Goal: Information Seeking & Learning: Learn about a topic

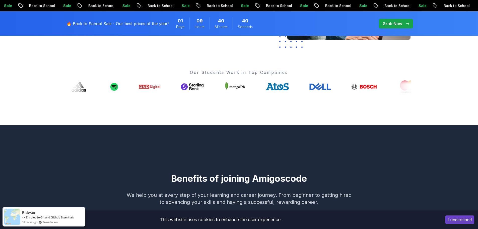
scroll to position [100, 0]
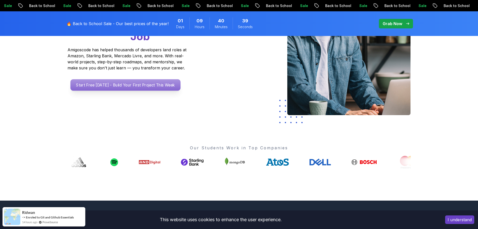
click at [157, 86] on p "Start Free [DATE] - Build Your First Project This Week" at bounding box center [125, 85] width 110 height 12
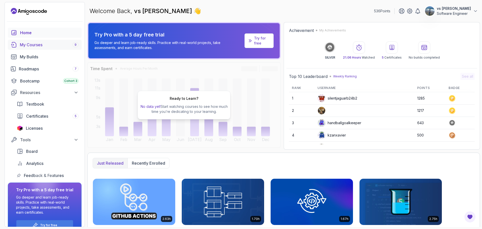
click at [48, 43] on div "My Courses 9" at bounding box center [49, 45] width 59 height 6
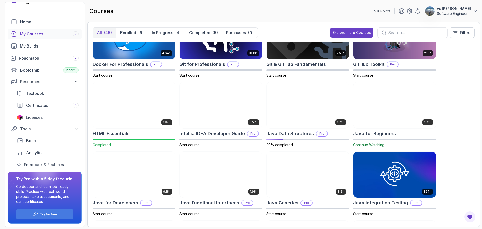
scroll to position [176, 0]
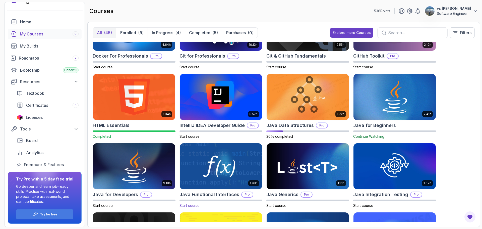
click at [194, 180] on img at bounding box center [221, 166] width 86 height 48
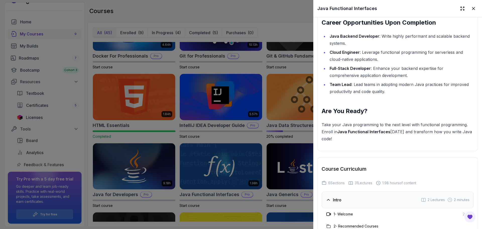
scroll to position [753, 0]
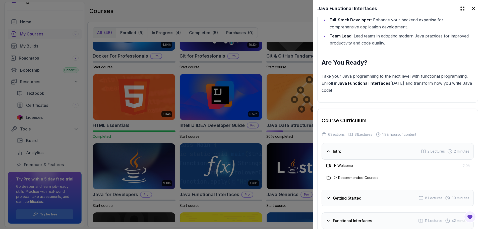
click at [372, 190] on div "Getting Started 8 Lectures 39 minutes" at bounding box center [398, 198] width 152 height 17
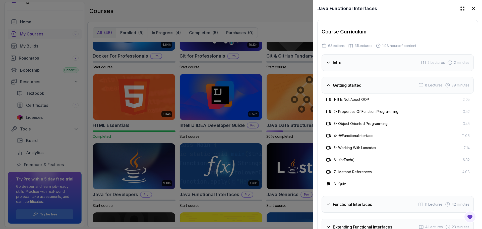
scroll to position [879, 0]
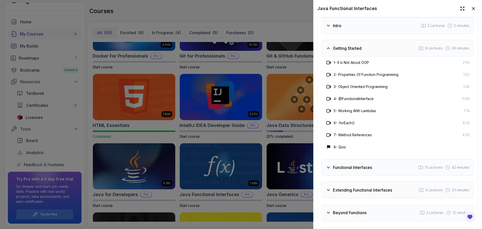
click at [371, 159] on div "Functional Interfaces 11 Lectures 42 minutes" at bounding box center [398, 167] width 152 height 17
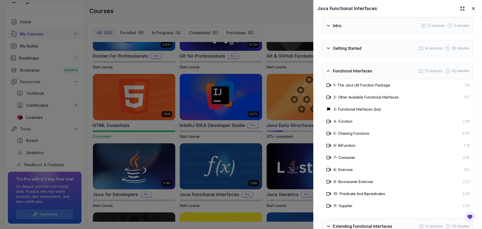
scroll to position [904, 0]
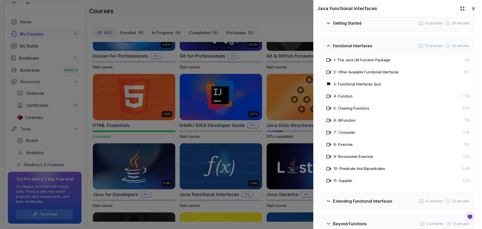
click at [363, 193] on div "Extending Functional Interfaces 4 Lectures 23 minutes" at bounding box center [398, 201] width 152 height 17
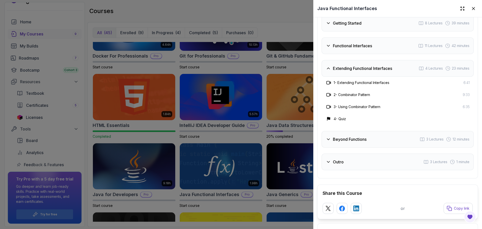
scroll to position [854, 0]
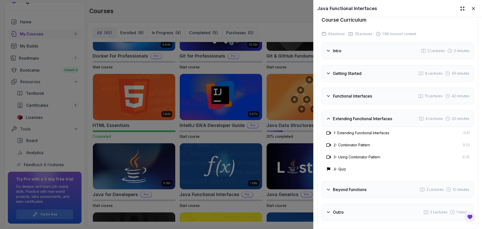
click at [367, 189] on div "Intro 2 Lectures 2 minutes Getting Started 8 Lectures 39 minutes Functional Int…" at bounding box center [398, 131] width 152 height 178
click at [367, 186] on h3 "Beyond Functions" at bounding box center [350, 189] width 34 height 6
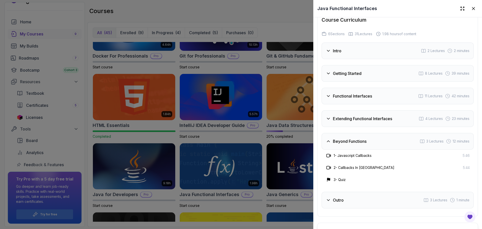
click at [366, 192] on div "Outro 3 Lectures 1 minute" at bounding box center [398, 200] width 152 height 17
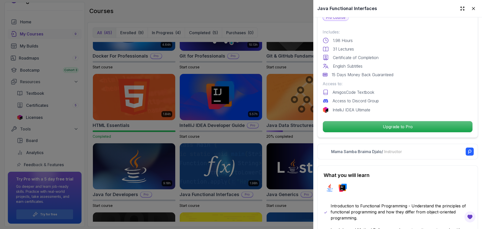
scroll to position [50, 0]
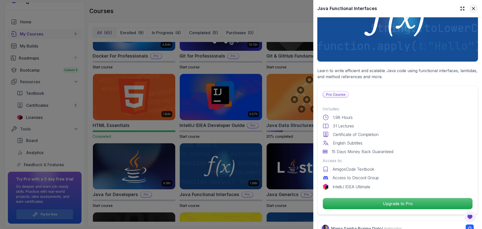
click at [471, 7] on icon at bounding box center [473, 8] width 5 height 5
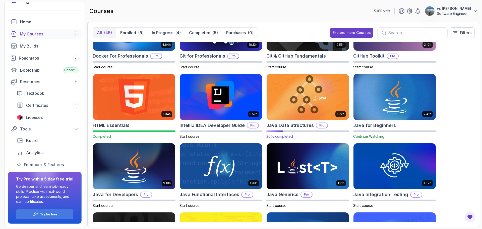
click at [306, 100] on img at bounding box center [308, 97] width 86 height 48
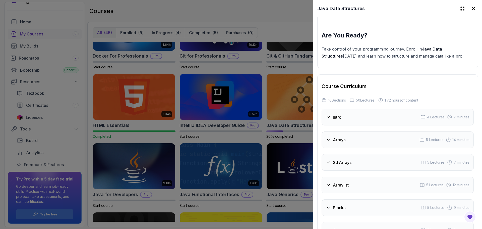
scroll to position [804, 0]
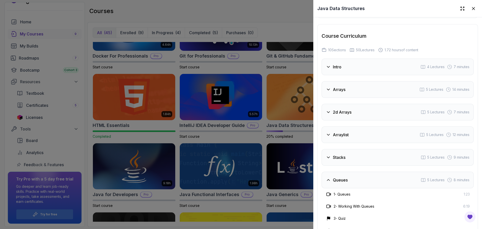
click at [354, 66] on div "Intro 4 Lectures 7 minutes" at bounding box center [398, 67] width 152 height 17
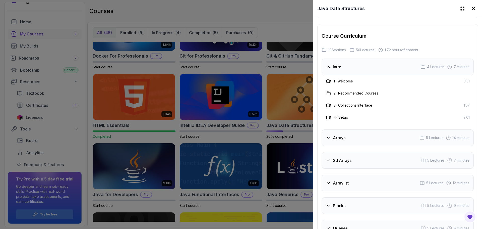
click at [354, 66] on div "Intro 4 Lectures 7 minutes" at bounding box center [398, 67] width 152 height 17
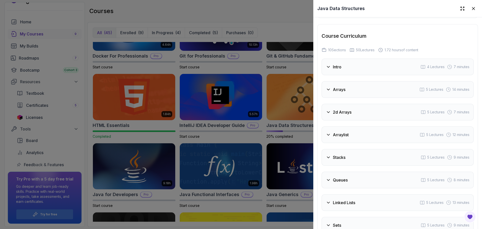
click at [357, 89] on div "Arrays 5 Lectures 14 minutes" at bounding box center [398, 89] width 152 height 17
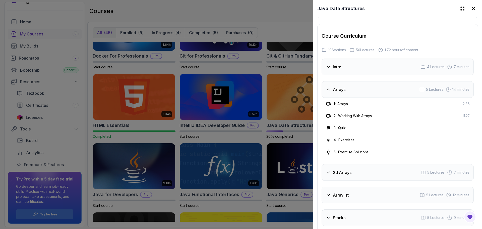
click at [364, 66] on div "Intro 4 Lectures 7 minutes" at bounding box center [398, 67] width 152 height 17
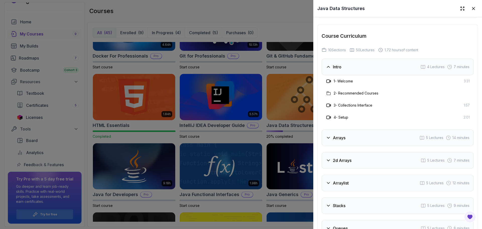
click at [364, 66] on div "Intro 4 Lectures 7 minutes" at bounding box center [398, 67] width 152 height 17
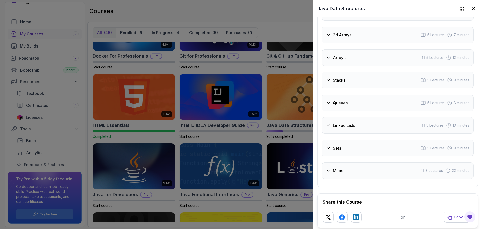
scroll to position [926, 0]
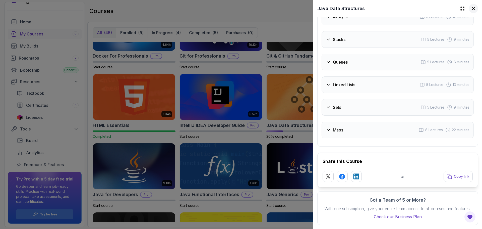
click at [471, 10] on icon at bounding box center [473, 8] width 5 height 5
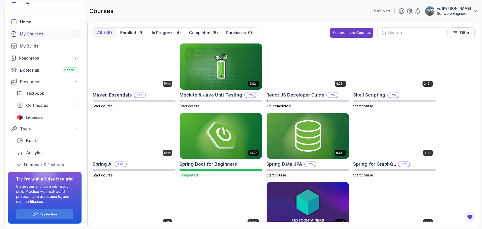
scroll to position [628, 0]
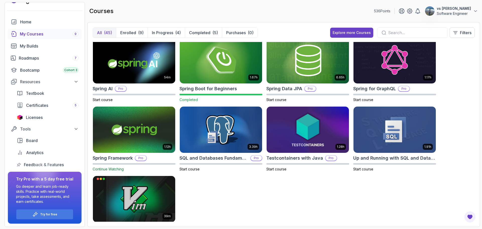
click at [141, 151] on img at bounding box center [134, 129] width 86 height 48
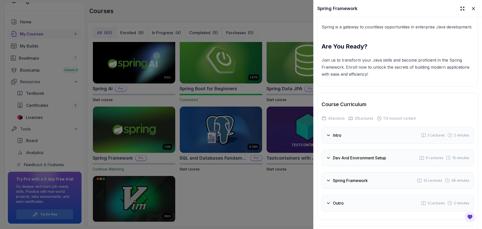
scroll to position [762, 0]
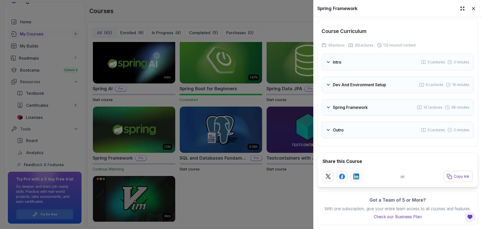
click at [20, 87] on div at bounding box center [241, 114] width 482 height 229
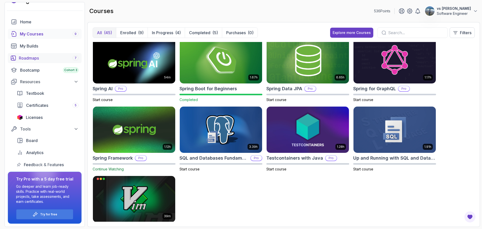
click at [27, 62] on link "Roadmaps 7" at bounding box center [45, 58] width 74 height 10
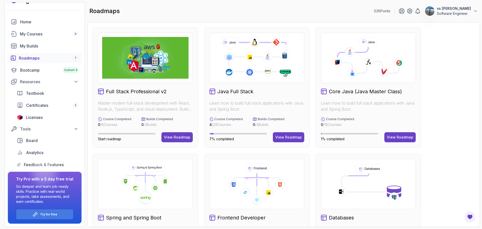
scroll to position [75, 0]
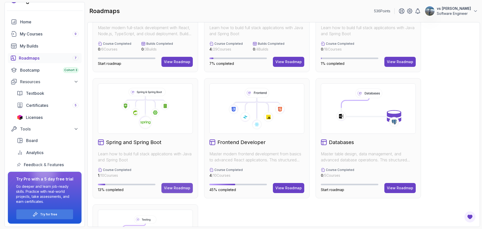
click at [173, 188] on div "View Roadmap" at bounding box center [177, 187] width 26 height 5
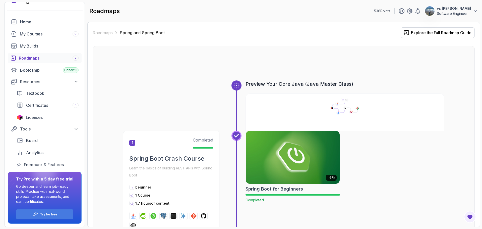
click at [167, 94] on div "Preview Your Core Java (Java Master Class)" at bounding box center [283, 105] width 321 height 50
click at [18, 45] on link "My Builds" at bounding box center [45, 46] width 74 height 10
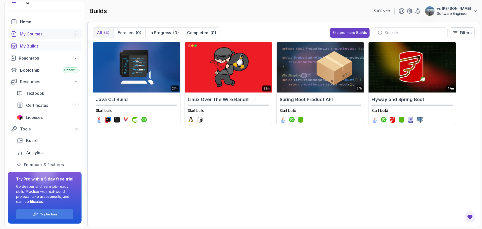
click at [30, 30] on link "My Courses 9" at bounding box center [45, 34] width 74 height 10
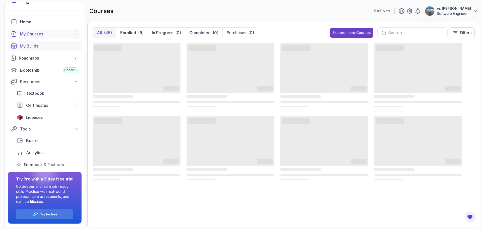
click at [30, 42] on link "My Builds" at bounding box center [45, 46] width 74 height 10
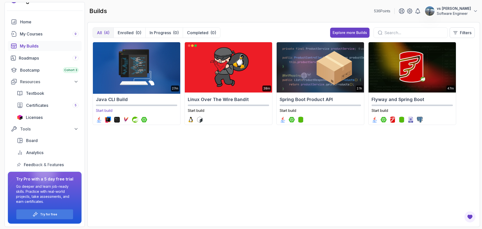
click at [155, 59] on img at bounding box center [137, 67] width 92 height 53
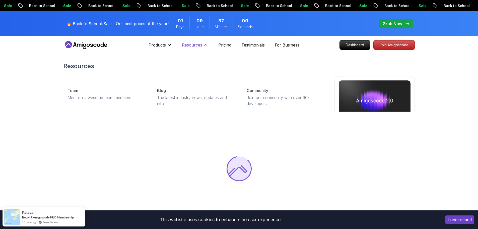
click at [197, 43] on p "Resources" at bounding box center [192, 45] width 20 height 6
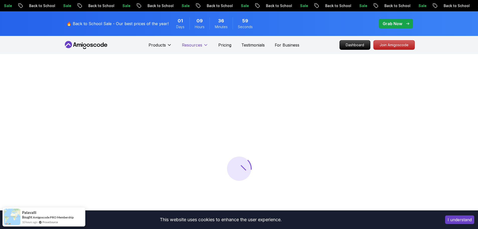
click at [196, 45] on p "Resources" at bounding box center [192, 45] width 20 height 6
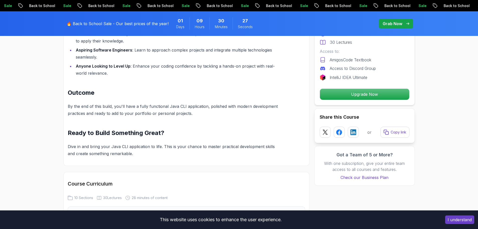
scroll to position [553, 0]
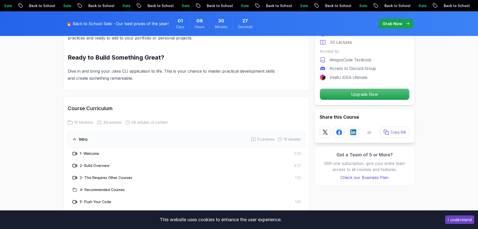
click at [132, 136] on div "Intro 5 Lectures 10 minutes" at bounding box center [187, 139] width 238 height 17
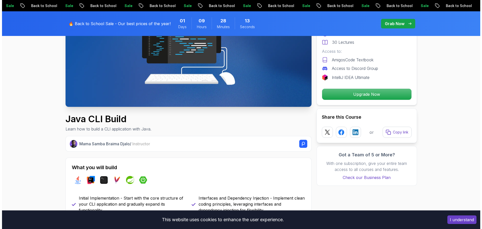
scroll to position [0, 0]
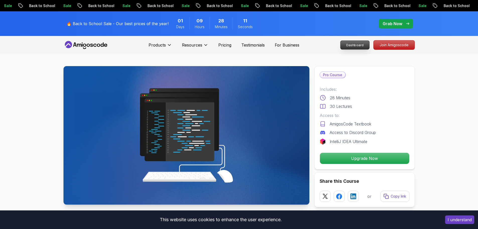
click at [351, 42] on p "Dashboard" at bounding box center [355, 45] width 29 height 9
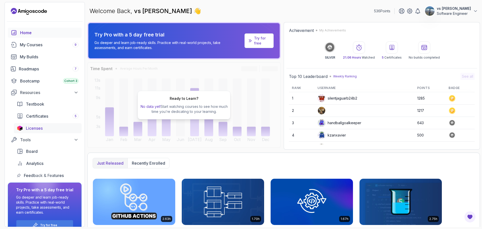
click at [42, 127] on span "Licenses" at bounding box center [34, 128] width 17 height 6
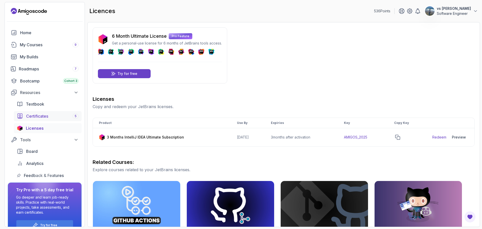
click at [38, 115] on span "Certificates" at bounding box center [37, 116] width 22 height 6
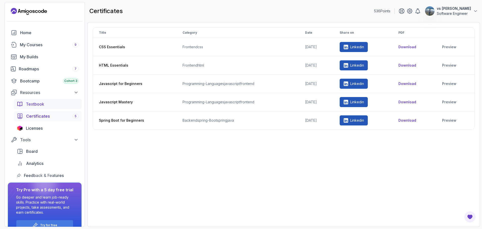
click at [40, 108] on link "Textbook" at bounding box center [48, 104] width 68 height 10
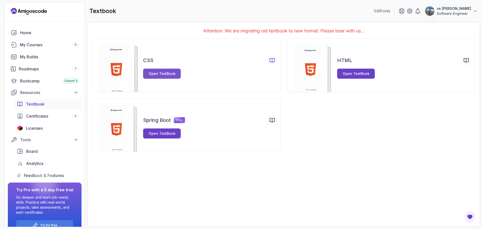
click at [156, 70] on button "Open TextBook" at bounding box center [162, 74] width 38 height 10
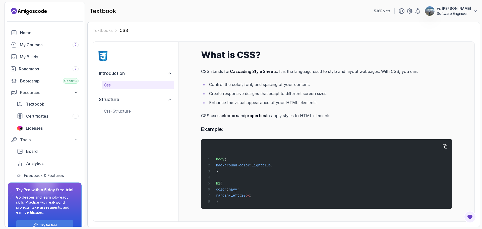
click at [244, 176] on div "body { background-color : lightblue ; } h1 { color : navy ; margin-left : 20 px…" at bounding box center [326, 173] width 243 height 63
click at [123, 111] on p "css-structure" at bounding box center [138, 111] width 68 height 6
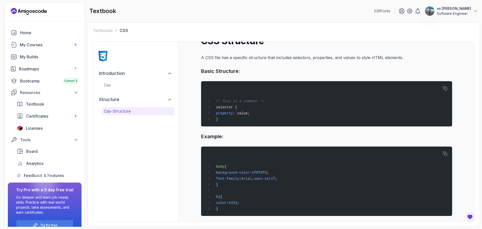
scroll to position [19, 0]
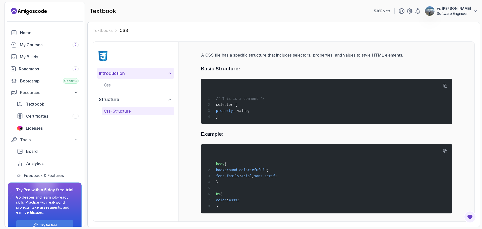
click at [112, 74] on h2 "introduction" at bounding box center [112, 73] width 26 height 7
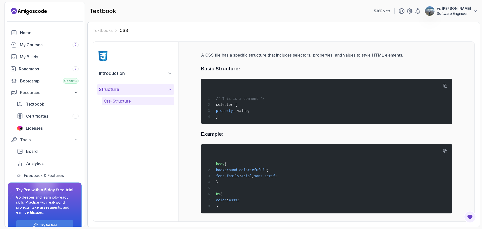
click at [119, 88] on h2 "structure" at bounding box center [109, 89] width 20 height 7
click at [105, 61] on img at bounding box center [103, 56] width 12 height 12
click at [37, 100] on link "Textbook" at bounding box center [48, 104] width 68 height 10
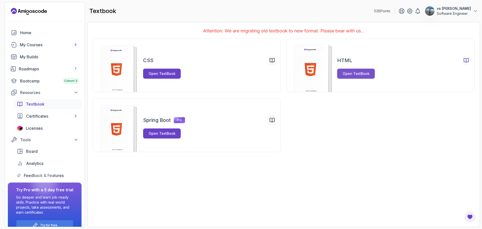
click at [356, 74] on div "Open TextBook" at bounding box center [356, 73] width 27 height 5
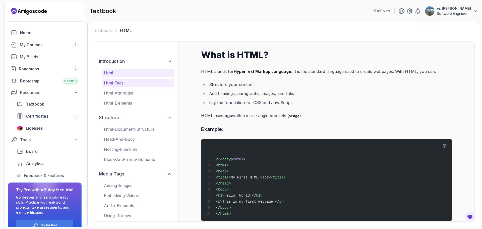
click at [113, 81] on p "html-tags" at bounding box center [138, 83] width 68 height 6
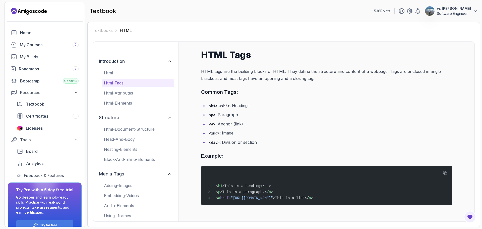
click at [118, 98] on div "html html-tags html-attributes html-elements" at bounding box center [138, 88] width 72 height 38
click at [115, 86] on button "html-tags" at bounding box center [138, 83] width 72 height 8
click at [102, 31] on link "Textbooks" at bounding box center [103, 30] width 20 height 6
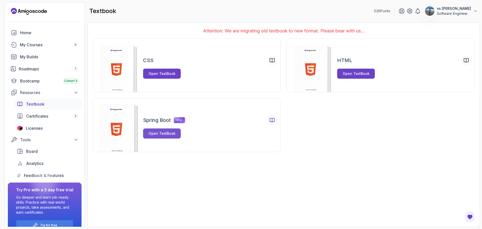
click at [157, 132] on div "Open TextBook" at bounding box center [162, 133] width 27 height 5
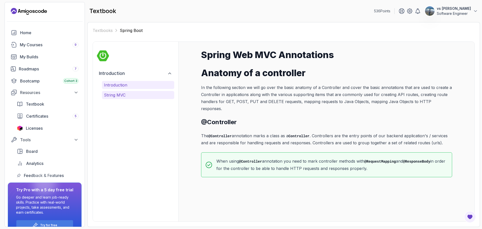
click at [139, 94] on p "String MVC" at bounding box center [138, 95] width 68 height 6
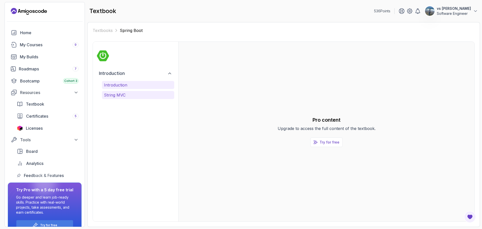
click at [136, 84] on p "Introduction" at bounding box center [138, 85] width 68 height 6
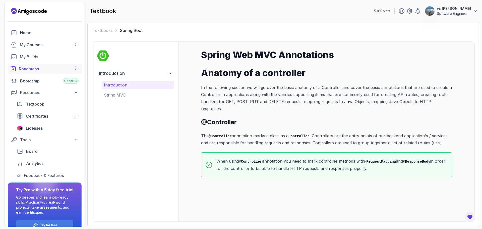
click at [28, 65] on link "Roadmaps 7" at bounding box center [45, 69] width 74 height 10
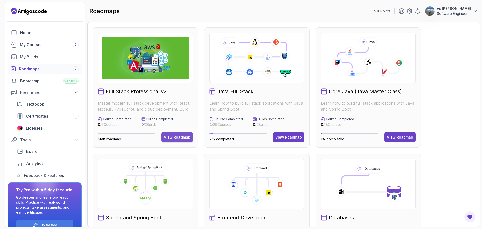
click at [171, 138] on div "View Roadmap" at bounding box center [177, 137] width 26 height 5
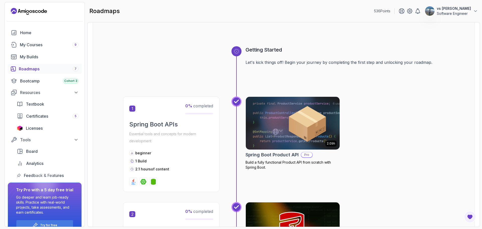
scroll to position [8, 0]
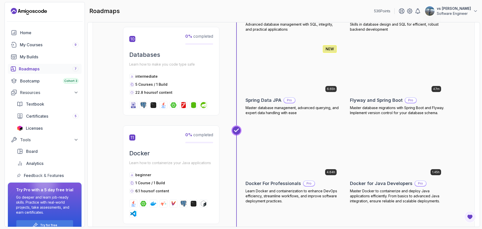
scroll to position [1432, 0]
